Goal: Transaction & Acquisition: Purchase product/service

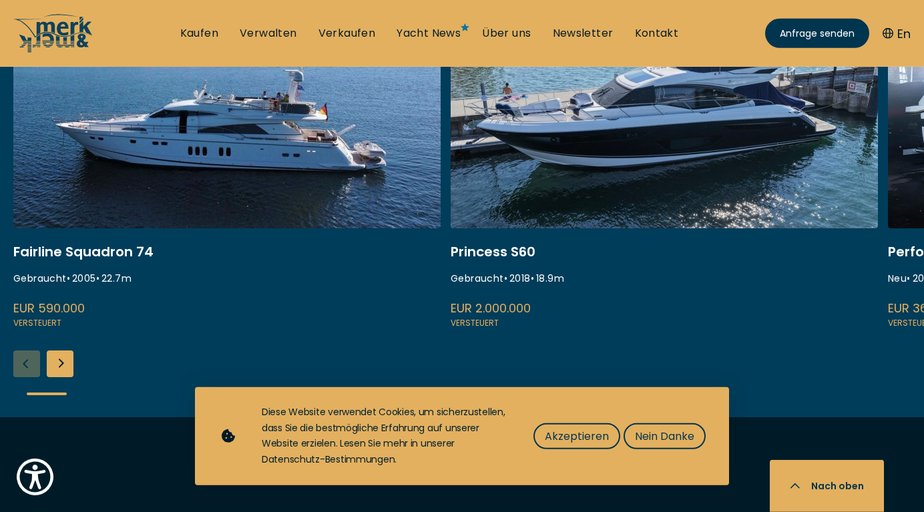
scroll to position [613, 0]
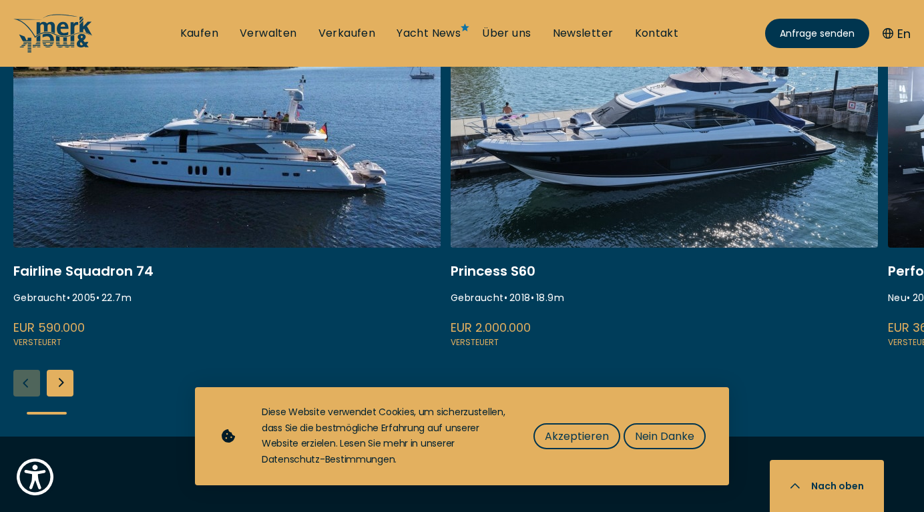
click at [63, 382] on div "Next slide" at bounding box center [60, 383] width 27 height 27
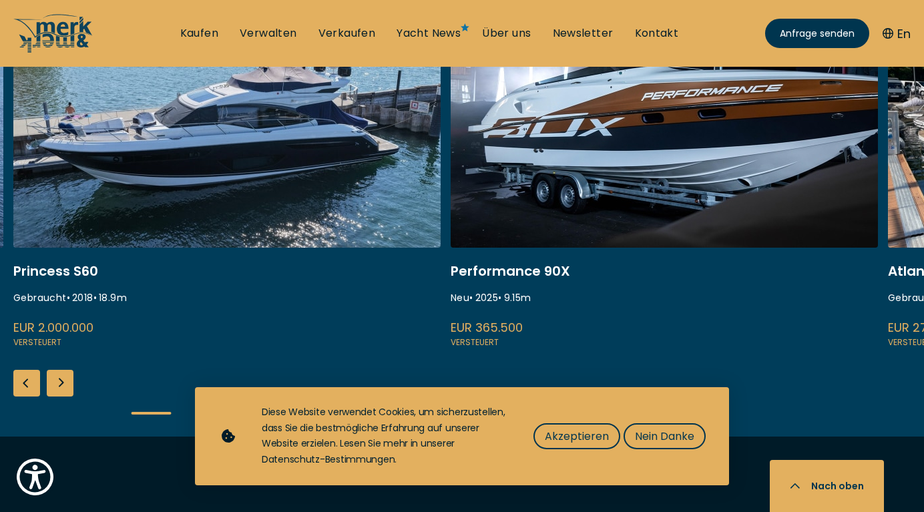
click at [61, 382] on div "Next slide" at bounding box center [60, 383] width 27 height 27
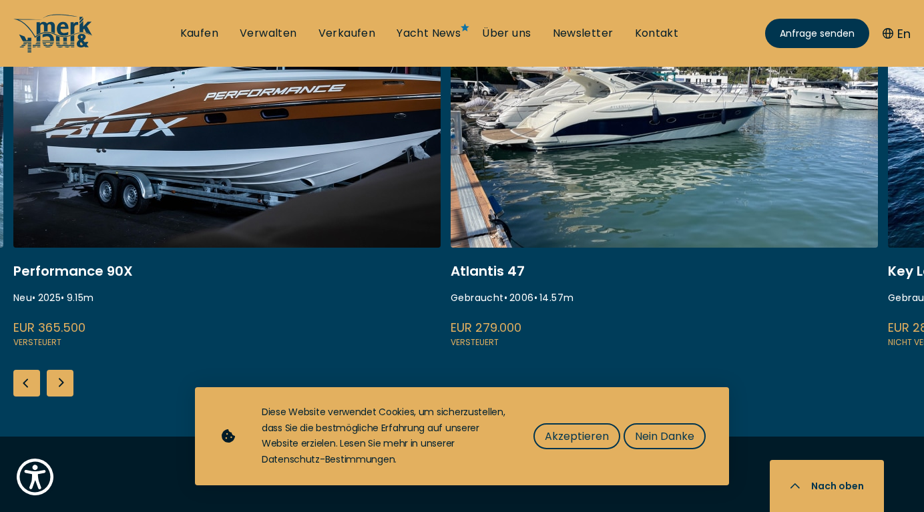
click at [65, 381] on div "Next slide" at bounding box center [60, 383] width 27 height 27
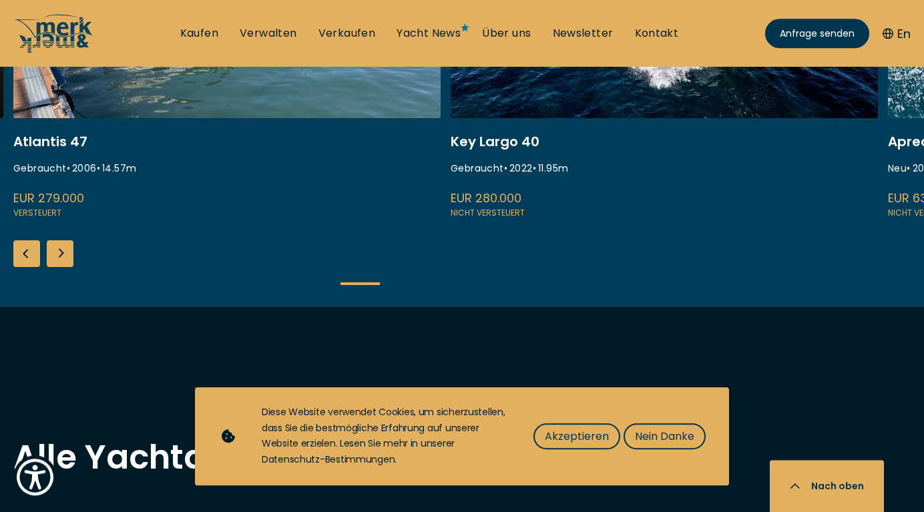
scroll to position [749, 0]
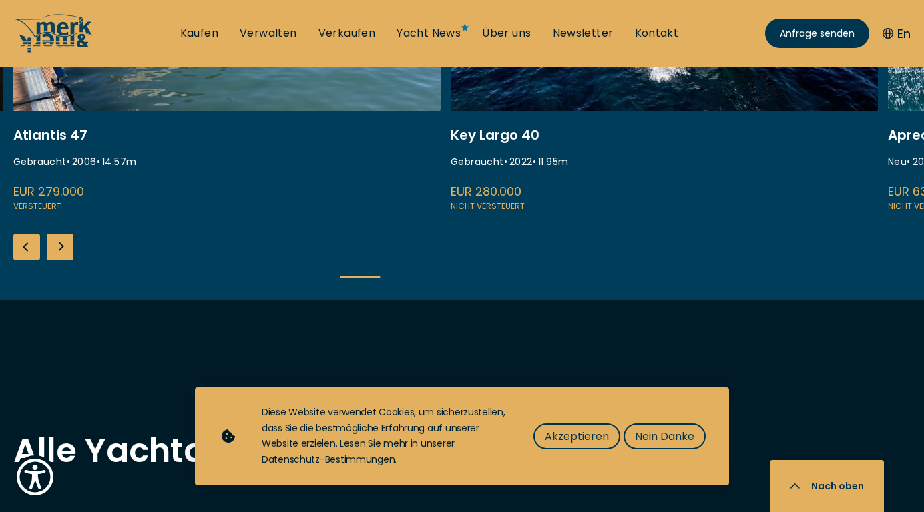
click at [61, 246] on div "Next slide" at bounding box center [60, 247] width 27 height 27
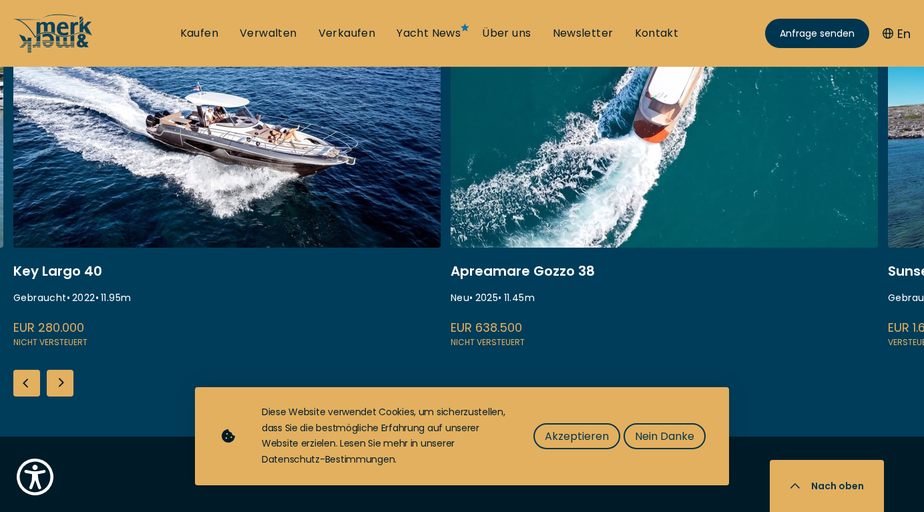
scroll to position [545, 0]
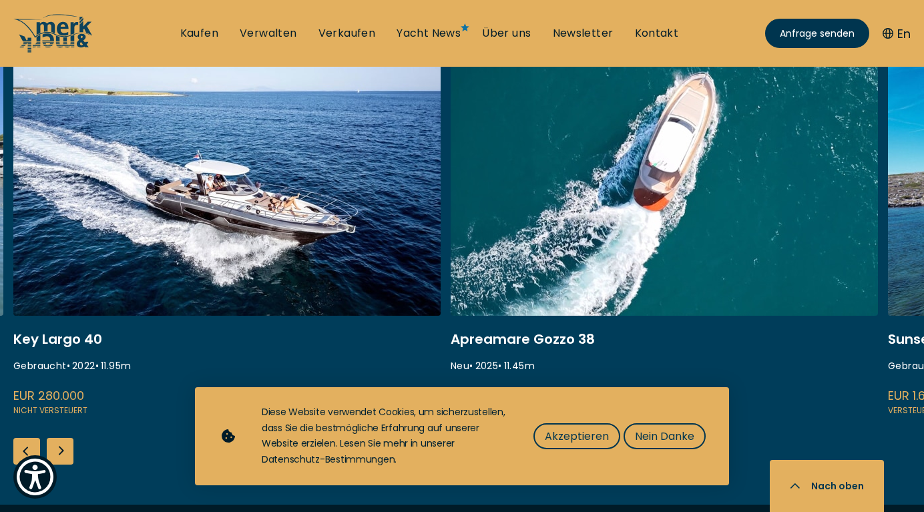
click at [65, 455] on div "Next slide" at bounding box center [60, 451] width 27 height 27
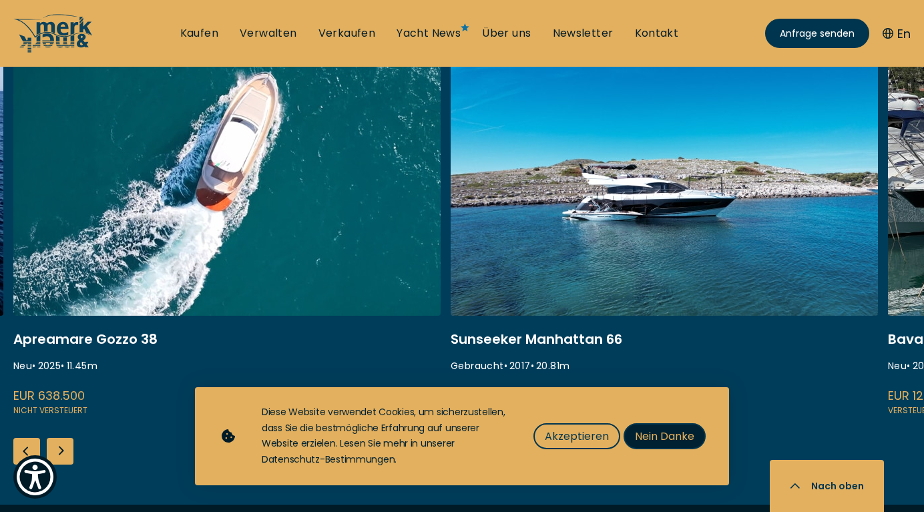
click at [657, 435] on span "Nein Danke" at bounding box center [664, 436] width 59 height 17
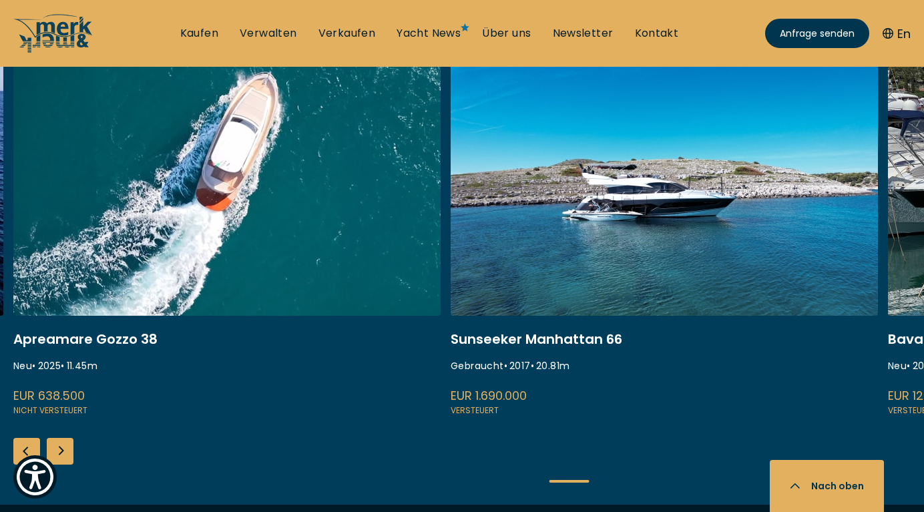
click at [69, 449] on div "Next slide" at bounding box center [60, 451] width 27 height 27
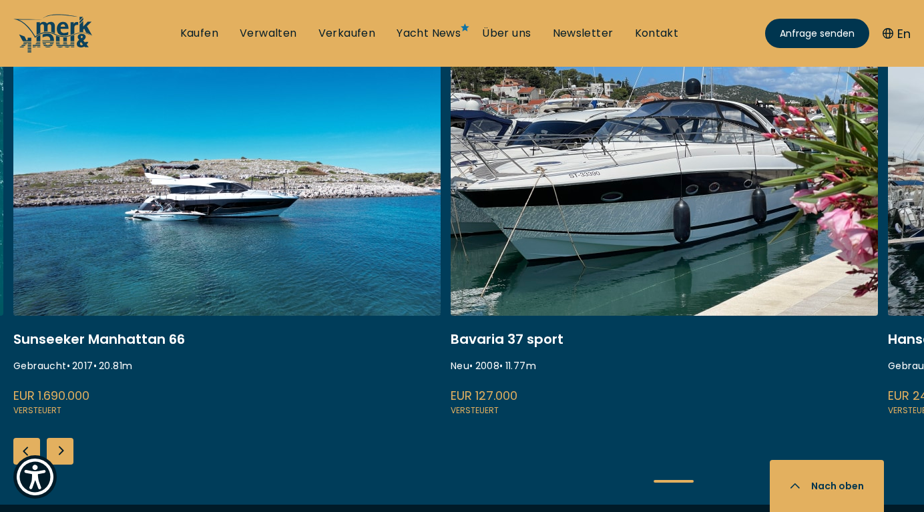
click at [69, 449] on div "Next slide" at bounding box center [60, 451] width 27 height 27
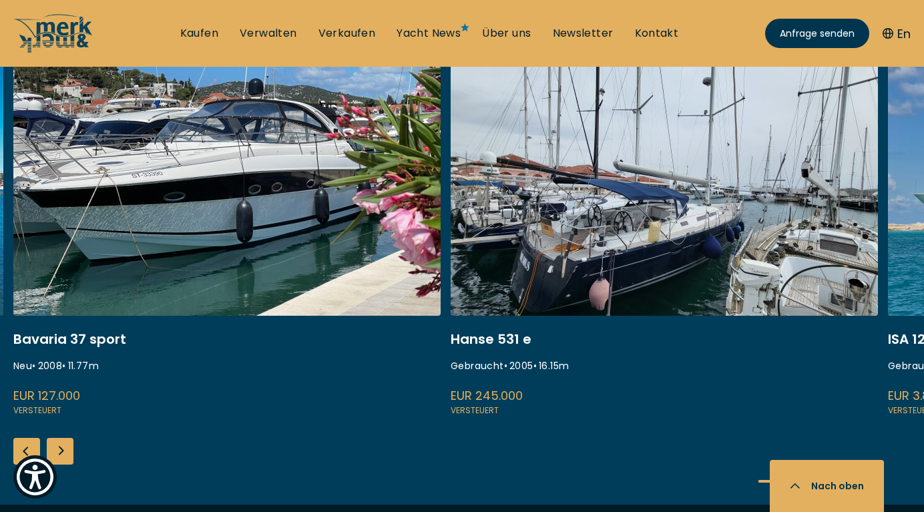
click at [69, 449] on div "Next slide" at bounding box center [60, 451] width 27 height 27
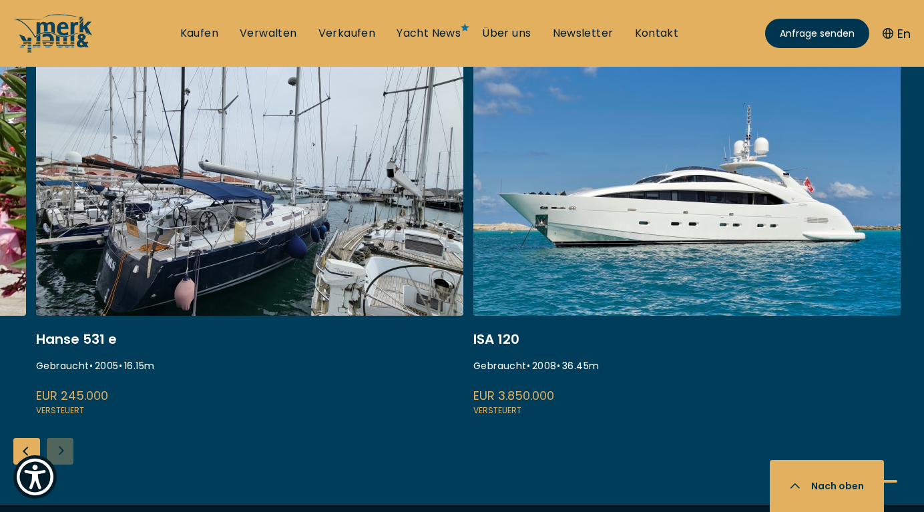
click at [64, 449] on div "Fairline Squadron 74 Gebraucht • 2005 • 22.7 m EUR 590.000 Versteuert Princess …" at bounding box center [462, 283] width 924 height 443
